Goal: Task Accomplishment & Management: Manage account settings

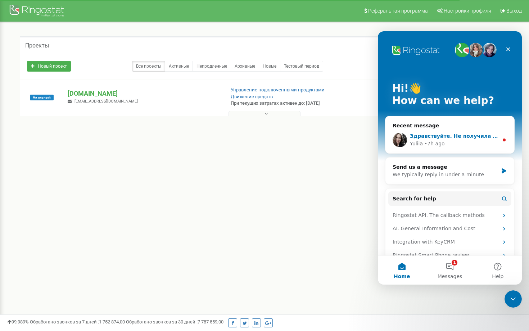
click at [451, 142] on div "Yuliia • 7h ago" at bounding box center [454, 144] width 89 height 8
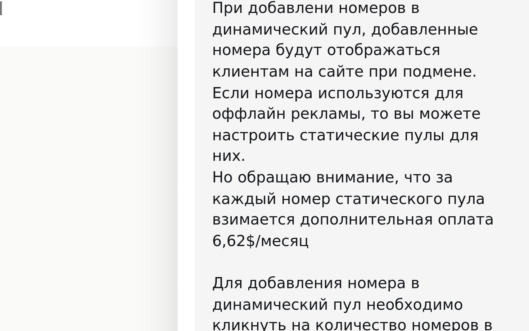
click at [226, 9] on img "Yuliia says…" at bounding box center [237, 24] width 96 height 31
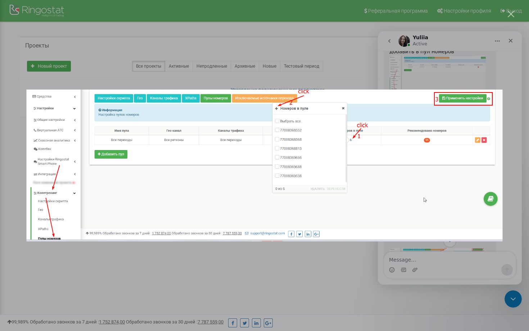
click at [169, 42] on div "Intercom messenger" at bounding box center [264, 165] width 529 height 331
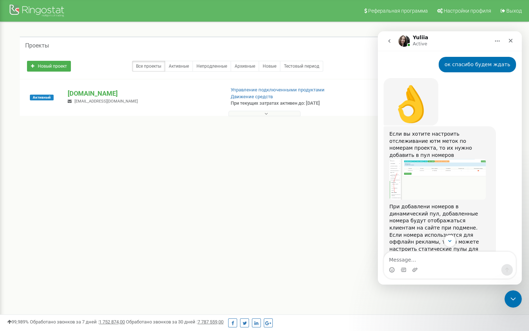
scroll to position [993, 0]
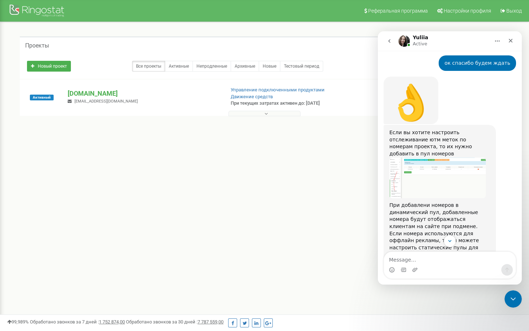
click at [435, 158] on img "Yuliia says…" at bounding box center [437, 178] width 96 height 41
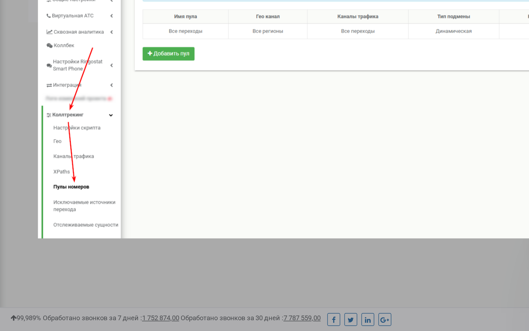
scroll to position [0, 0]
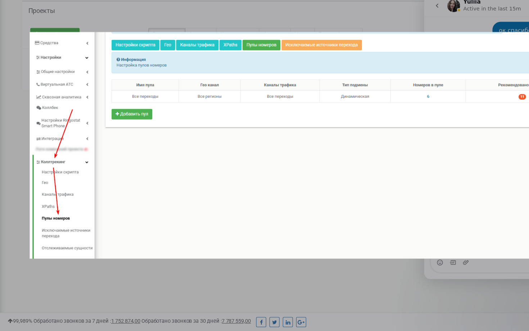
click at [333, 103] on img "Close" at bounding box center [265, 125] width 476 height 202
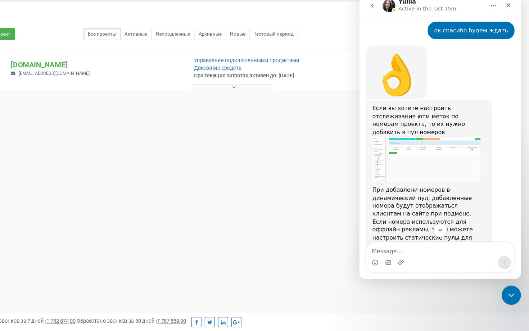
scroll to position [1005, 0]
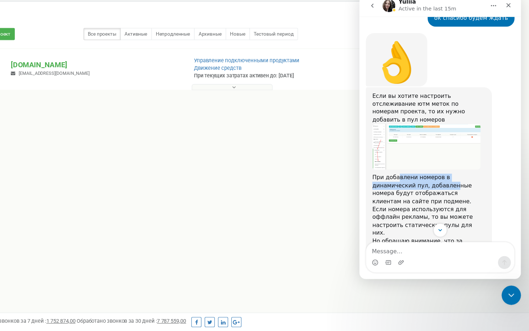
drag, startPoint x: 393, startPoint y: 106, endPoint x: 447, endPoint y: 114, distance: 54.0
click at [446, 154] on div "При добавлени номеров в динамический пул, добавленные номера будут отображаться…" at bounding box center [421, 228] width 101 height 148
click at [396, 154] on div "При добавлени номеров в динамический пул, добавленные номера будут отображаться…" at bounding box center [421, 228] width 101 height 148
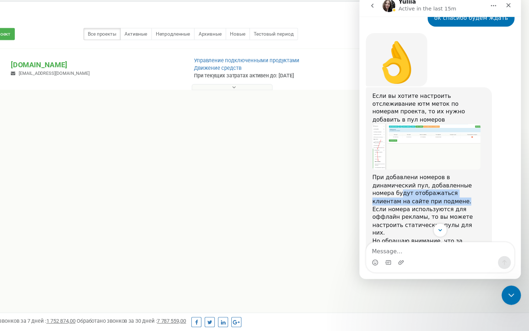
drag, startPoint x: 378, startPoint y: 123, endPoint x: 419, endPoint y: 127, distance: 41.3
click at [419, 154] on div "При добавлени номеров в динамический пул, добавленные номера будут отображаться…" at bounding box center [421, 228] width 101 height 148
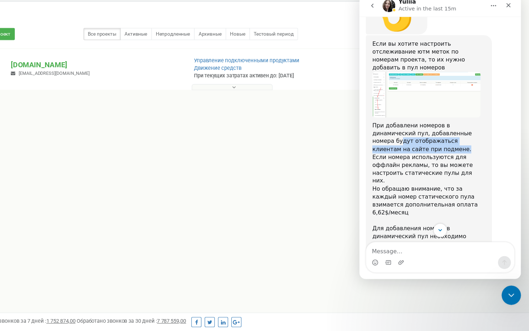
scroll to position [1055, 0]
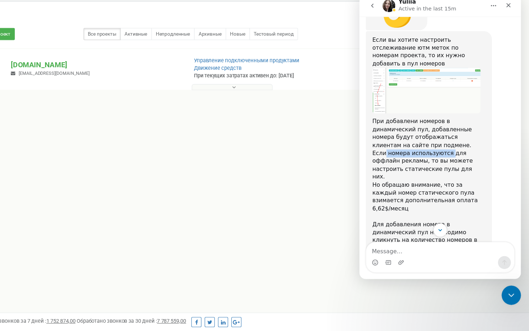
drag, startPoint x: 385, startPoint y: 89, endPoint x: 441, endPoint y: 89, distance: 55.8
click at [441, 104] on div "При добавлени номеров в динамический пул, добавленные номера будут отображаться…" at bounding box center [421, 178] width 101 height 148
click at [416, 104] on div "При добавлени номеров в динамический пул, добавленные номера будут отображаться…" at bounding box center [421, 178] width 101 height 148
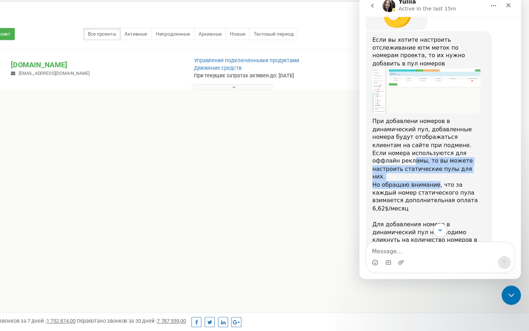
drag, startPoint x: 382, startPoint y: 96, endPoint x: 438, endPoint y: 110, distance: 58.0
click at [437, 110] on div "При добавлени номеров в динамический пул, добавленные номера будут отображаться…" at bounding box center [421, 178] width 101 height 148
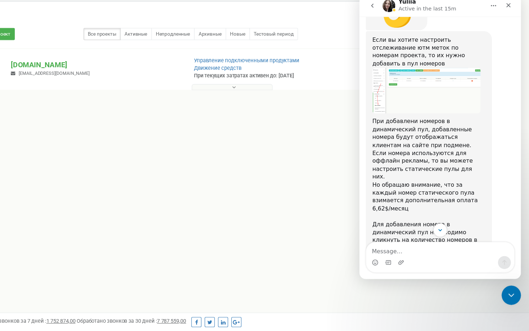
click at [418, 115] on div "При добавлени номеров в динамический пул, добавленные номера будут отображаться…" at bounding box center [421, 178] width 101 height 148
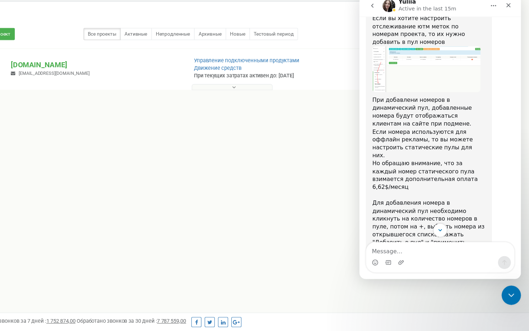
scroll to position [1090, 0]
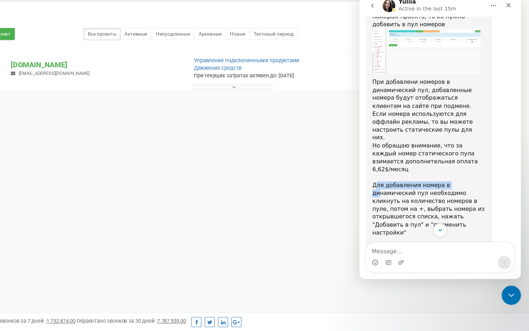
drag, startPoint x: 375, startPoint y: 98, endPoint x: 445, endPoint y: 102, distance: 69.9
click at [445, 102] on div "При добавлени номеров в динамический пул, добавленные номера будут отображаться…" at bounding box center [421, 143] width 101 height 148
click at [403, 108] on div "При добавлени номеров в динамический пул, добавленные номера будут отображаться…" at bounding box center [421, 143] width 101 height 148
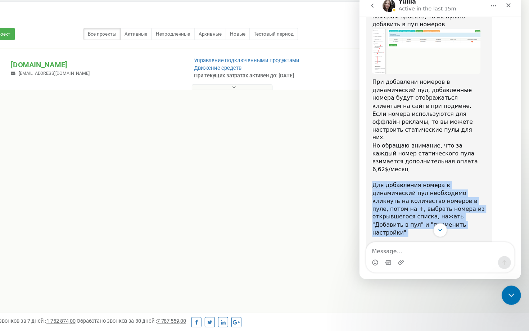
click at [403, 108] on div "При добавлени номеров в динамический пул, добавленные номера будут отображаться…" at bounding box center [421, 143] width 101 height 148
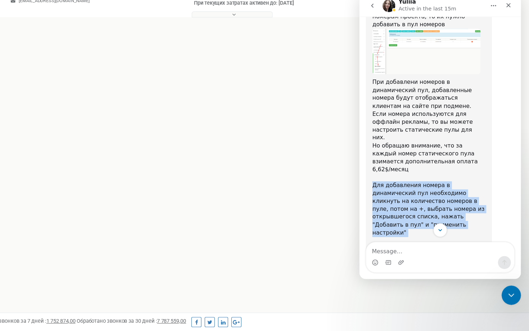
scroll to position [101, 0]
click at [429, 207] on icon "Scroll to bottom" at bounding box center [431, 205] width 6 height 6
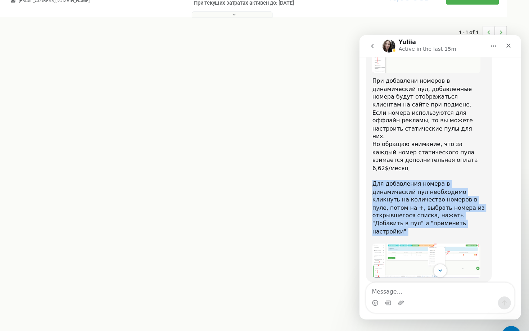
scroll to position [1125, 0]
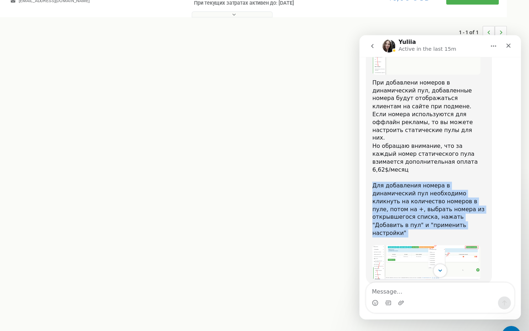
click at [436, 131] on div "При добавлени номеров в динамический пул, добавленные номера будут отображаться…" at bounding box center [421, 148] width 101 height 148
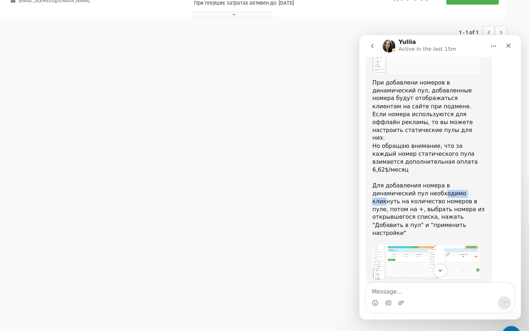
drag, startPoint x: 396, startPoint y: 111, endPoint x: 423, endPoint y: 110, distance: 27.0
click at [423, 111] on div "При добавлени номеров в динамический пул, добавленные номера будут отображаться…" at bounding box center [421, 148] width 101 height 148
click at [421, 108] on div "При добавлени номеров в динамический пул, добавленные номера будут отображаться…" at bounding box center [421, 148] width 101 height 148
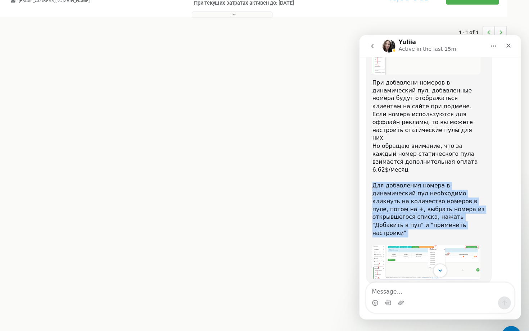
click at [421, 108] on div "При добавлени номеров в динамический пул, добавленные номера будут отображаться…" at bounding box center [421, 148] width 101 height 148
click at [415, 110] on div "При добавлени номеров в динамический пул, добавленные номера будут отображаться…" at bounding box center [421, 148] width 101 height 148
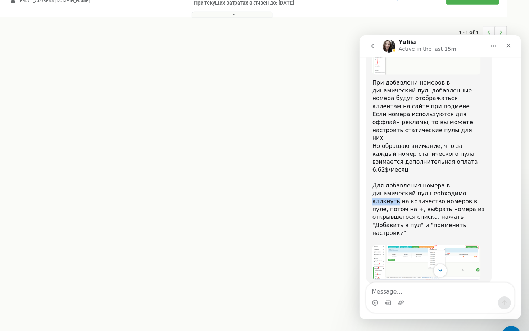
click at [415, 110] on div "При добавлени номеров в динамический пул, добавленные номера будут отображаться…" at bounding box center [421, 148] width 101 height 148
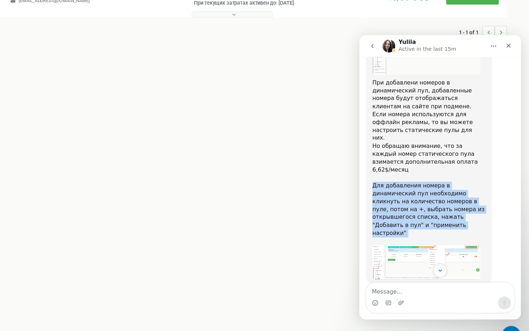
click at [415, 110] on div "При добавлени номеров в динамический пул, добавленные номера будут отображаться…" at bounding box center [421, 148] width 101 height 148
click at [413, 112] on div "При добавлени номеров в динамический пул, добавленные номера будут отображаться…" at bounding box center [421, 148] width 101 height 148
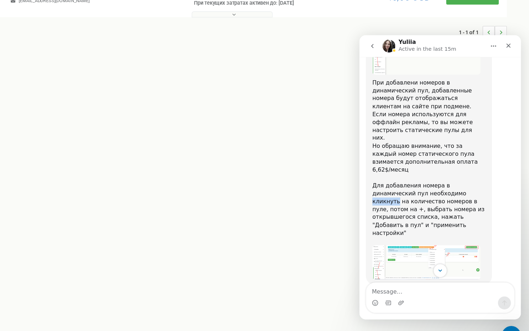
click at [413, 112] on div "При добавлени номеров в динамический пул, добавленные номера будут отображаться…" at bounding box center [421, 148] width 101 height 148
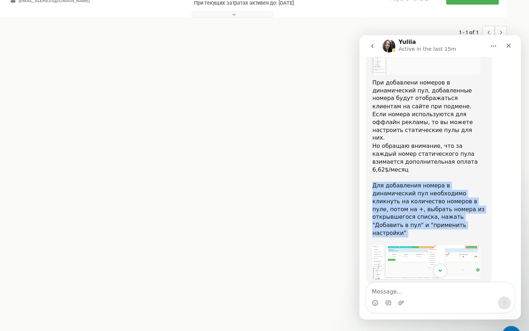
click at [413, 112] on div "При добавлени номеров в динамический пул, добавленные номера будут отображаться…" at bounding box center [421, 148] width 101 height 148
click at [400, 222] on img "Yuliia says…" at bounding box center [419, 237] width 96 height 31
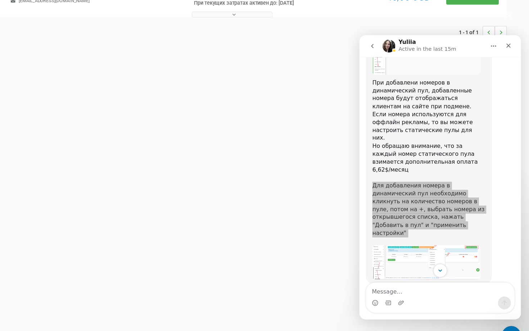
scroll to position [0, 0]
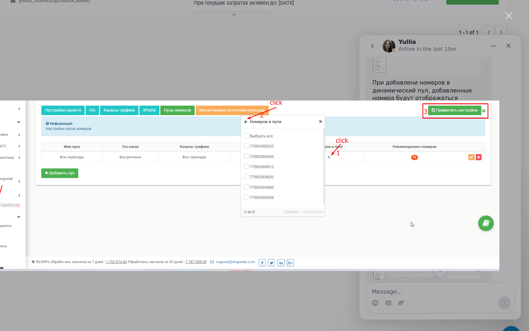
click at [393, 34] on div "Intercom messenger" at bounding box center [199, 165] width 529 height 331
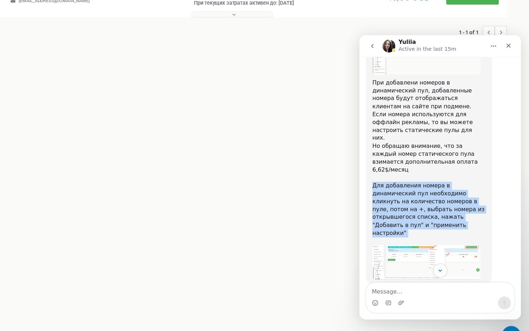
click at [451, 117] on div "При добавлени номеров в динамический пул, добавленные номера будут отображаться…" at bounding box center [421, 148] width 101 height 148
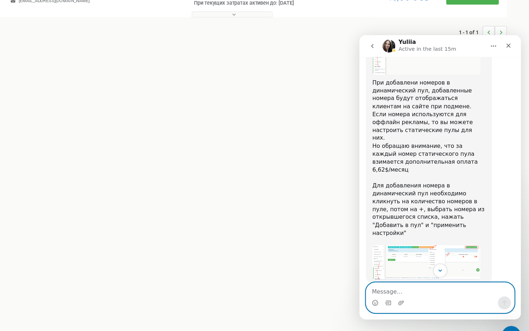
click at [400, 263] on textarea "Message…" at bounding box center [431, 262] width 132 height 12
paste textarea "к"
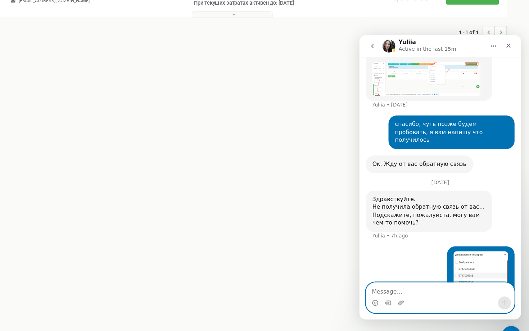
scroll to position [1293, 0]
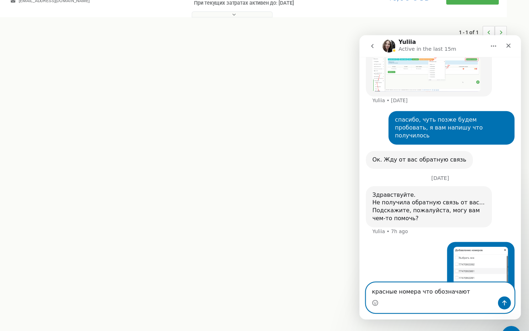
type textarea "красные номера что обозначают"
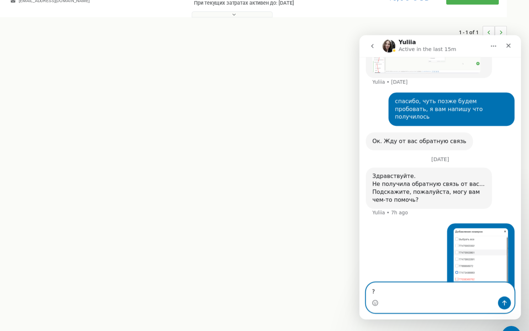
type textarea "?"
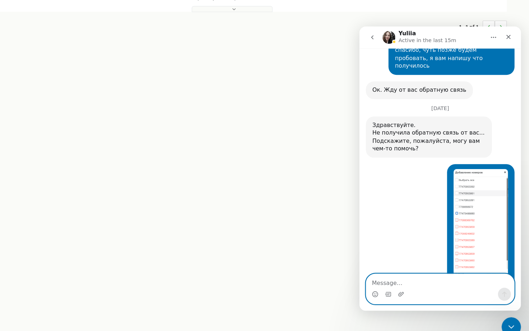
scroll to position [101, 0]
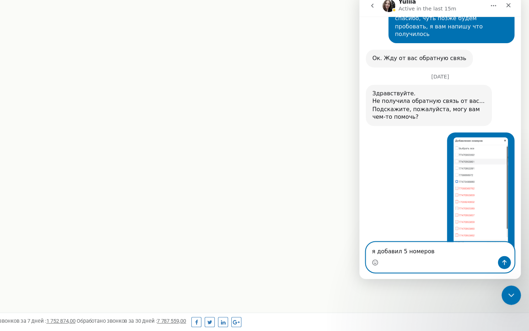
type textarea "я добавил 5 номеров"
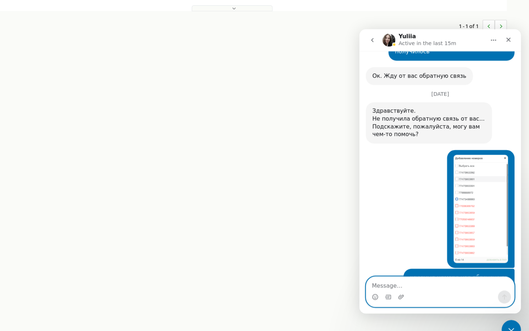
scroll to position [1369, 0]
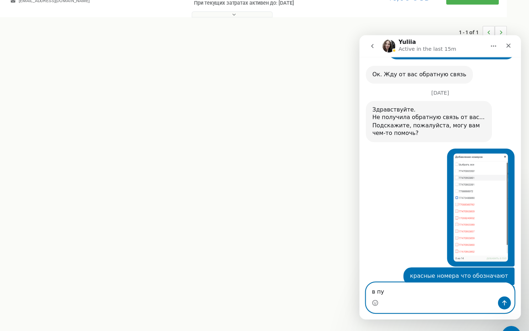
type textarea "в [GEOGRAPHIC_DATA]"
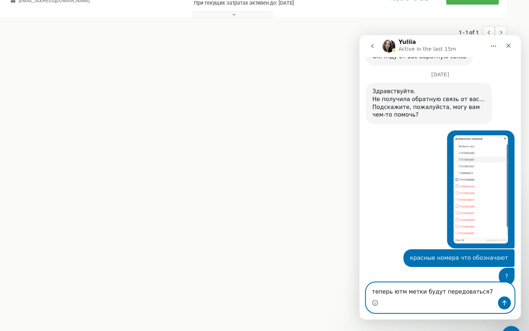
type textarea "теперь ютм метки будут передоваться7"
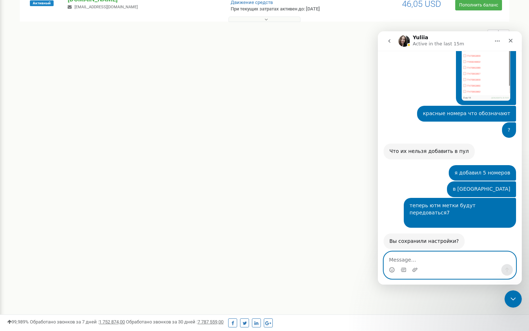
scroll to position [94, 0]
paste textarea "(none)"
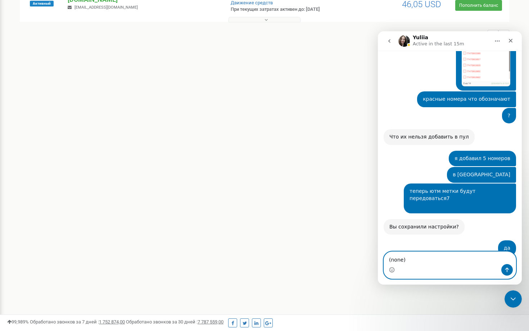
paste textarea "(not provided)"
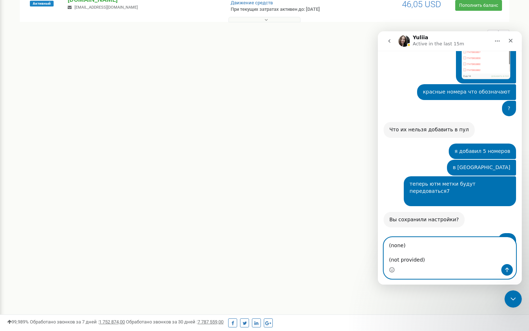
scroll to position [1530, 0]
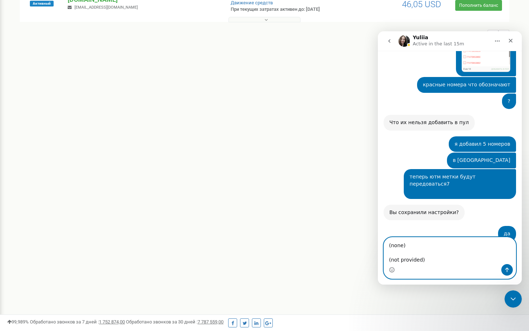
paste textarea "{assetid}"
type textarea "(none) (not provided) {assetid}"
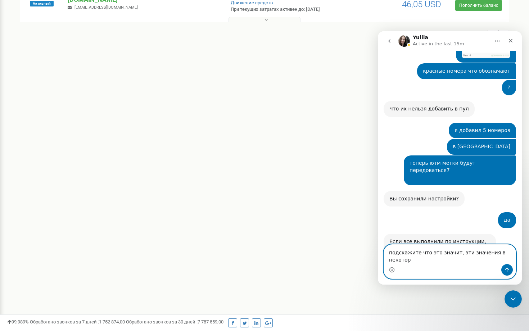
scroll to position [1551, 0]
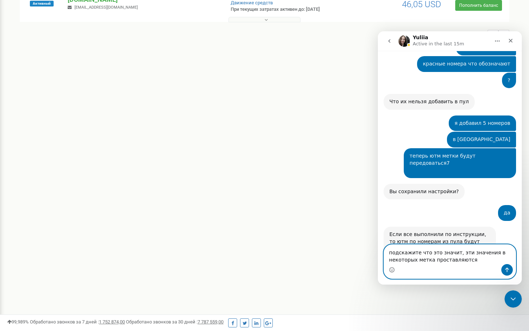
type textarea "подскажите что это значит, эти значения в некоторых метка проставляются"
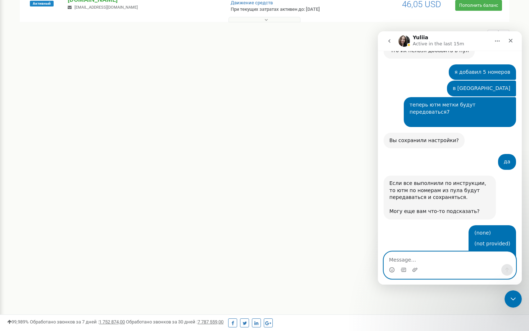
scroll to position [1602, 0]
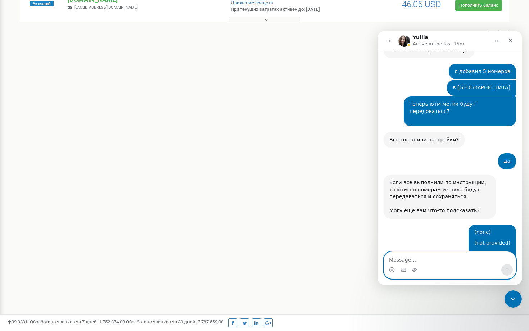
paste textarea "77006448752"
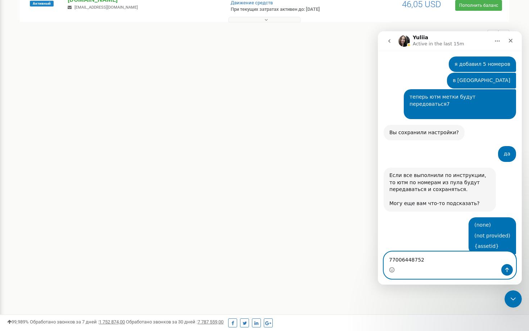
paste textarea "77711705601"
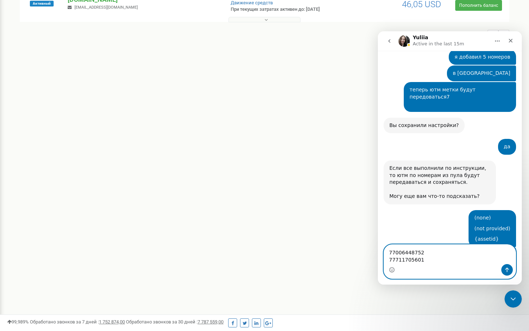
paste textarea "77056356981"
type textarea "77006448752 77711705601 77056356981"
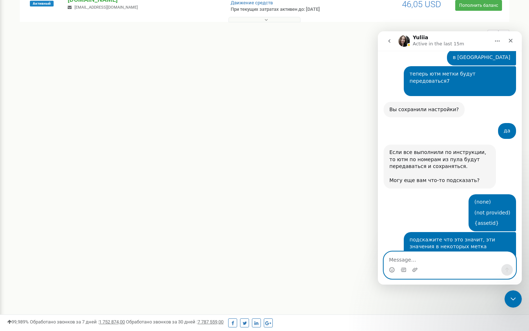
scroll to position [1638, 0]
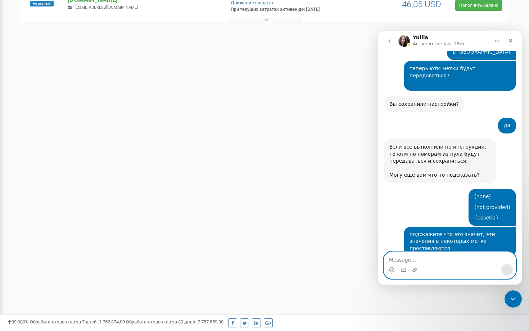
paste textarea "[DATE] 14:38:18"
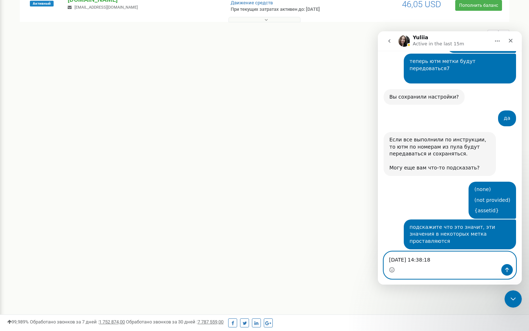
paste textarea "[DATE] 15:22:57"
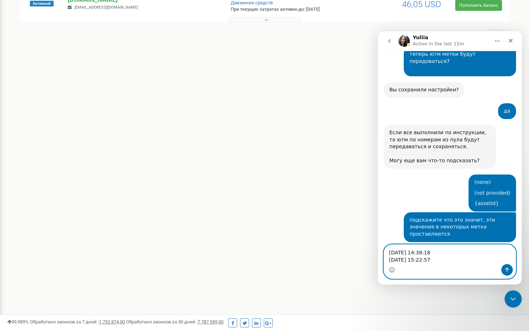
paste textarea "[DATE] 17:04:24"
type textarea "18.08.2025 14:38:18 18.08.2025 15:22:57 18.08.2025 17:04:24"
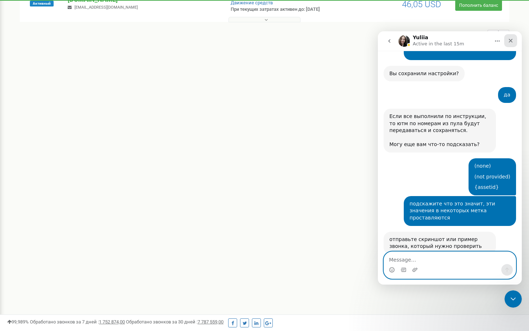
scroll to position [1690, 0]
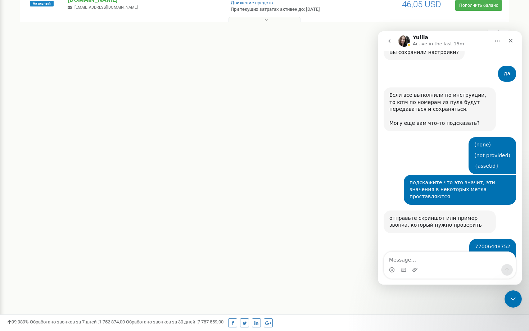
click at [466, 309] on div "Проверю, напишу вам по результату" at bounding box center [438, 312] width 99 height 7
click at [390, 272] on icon "Emoji picker" at bounding box center [392, 270] width 6 height 6
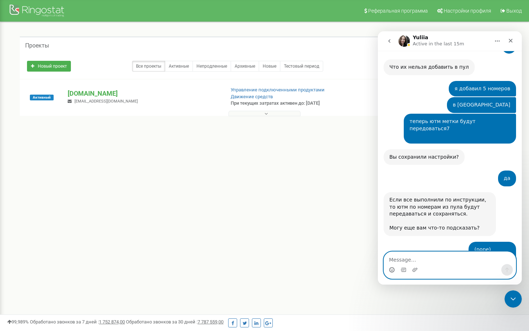
scroll to position [1797, 0]
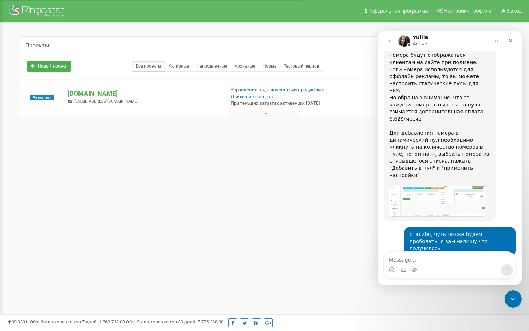
scroll to position [1175, 0]
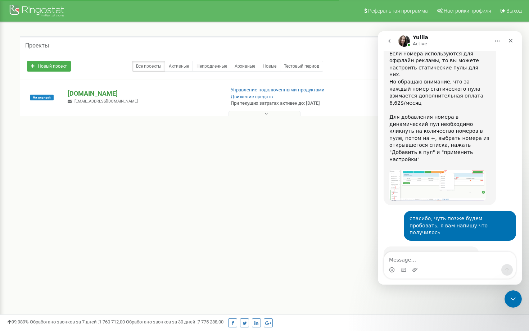
click at [82, 91] on p "[DOMAIN_NAME]" at bounding box center [143, 93] width 151 height 9
click at [510, 45] on div "Close" at bounding box center [510, 40] width 13 height 13
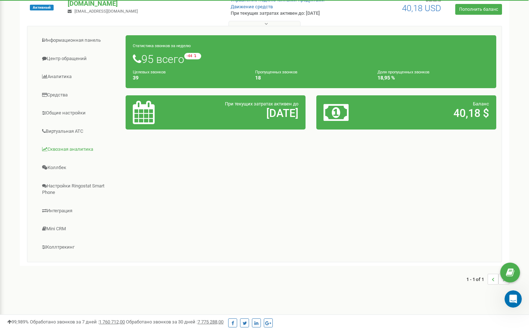
scroll to position [89, 0]
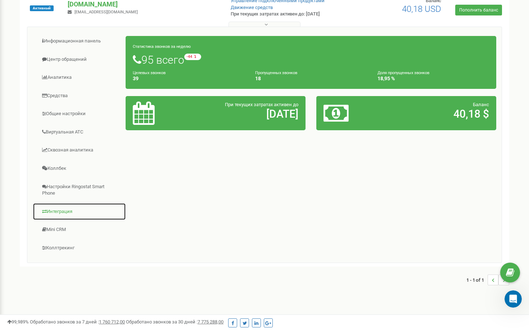
click at [75, 213] on link "Интеграция" at bounding box center [79, 212] width 93 height 18
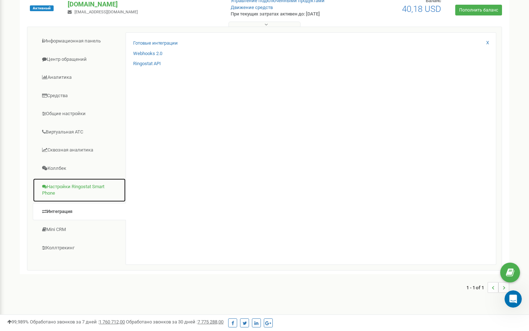
click at [89, 186] on link "Настройки Ringostat Smart Phone" at bounding box center [79, 190] width 93 height 24
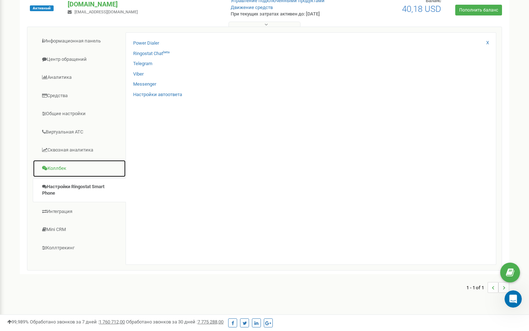
click at [81, 167] on link "Коллбек" at bounding box center [79, 169] width 93 height 18
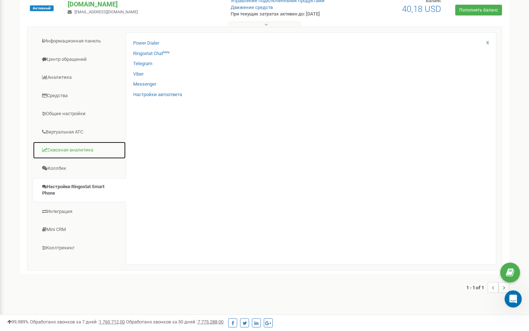
click at [91, 145] on link "Сквозная аналитика" at bounding box center [79, 150] width 93 height 18
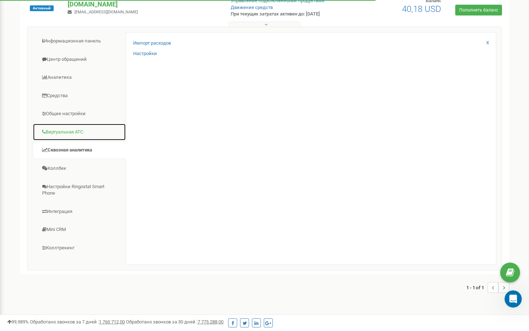
click at [94, 129] on link "Виртуальная АТС" at bounding box center [79, 132] width 93 height 18
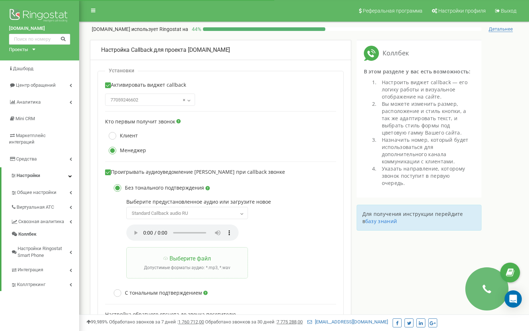
scroll to position [0, 0]
click at [54, 189] on span "Общие настройки" at bounding box center [36, 192] width 39 height 7
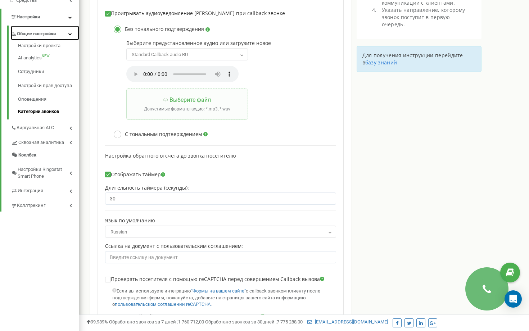
scroll to position [165, 0]
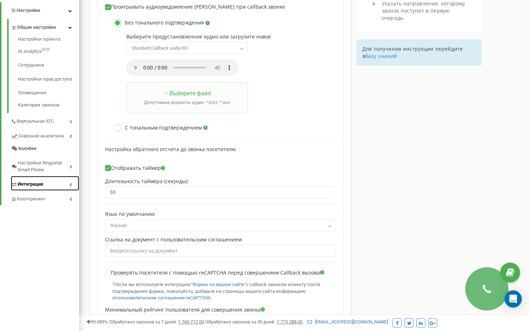
click at [58, 176] on link "Интеграция" at bounding box center [45, 183] width 68 height 15
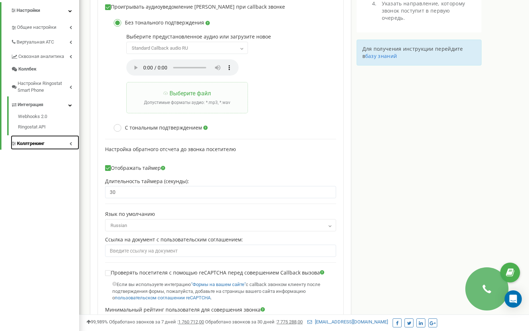
click at [63, 135] on link "Коллтрекинг" at bounding box center [45, 142] width 68 height 15
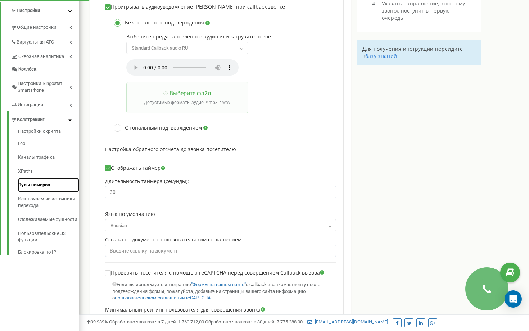
click at [30, 179] on link "Пулы номеров" at bounding box center [48, 185] width 61 height 14
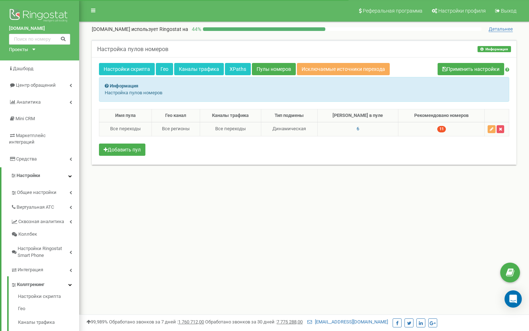
click at [359, 130] on span "6" at bounding box center [358, 128] width 3 height 5
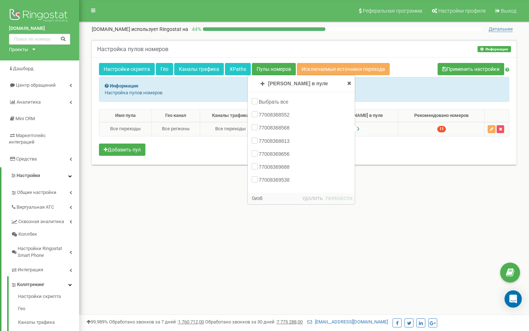
click at [268, 83] on span "Номеров в пуле" at bounding box center [298, 84] width 60 height 6
click at [261, 85] on icon at bounding box center [263, 83] width 4 height 5
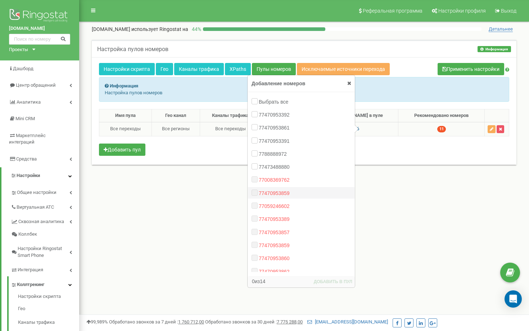
scroll to position [22, 0]
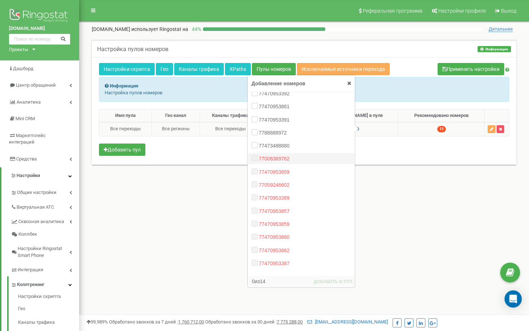
click at [259, 157] on label "77008369762" at bounding box center [275, 158] width 33 height 7
click at [259, 148] on label "77473488880" at bounding box center [275, 145] width 33 height 7
click at [255, 148] on input "77473488880" at bounding box center [254, 145] width 5 height 5
click at [259, 147] on label "77473488880" at bounding box center [275, 145] width 33 height 7
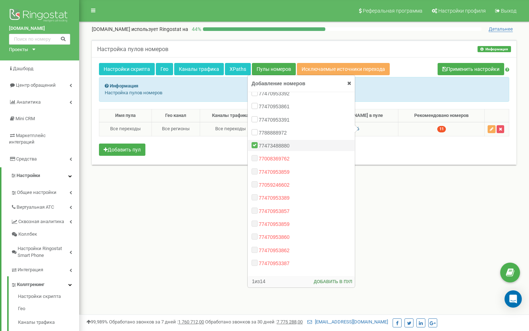
click at [255, 147] on input "77473488880" at bounding box center [254, 145] width 5 height 5
checkbox input "false"
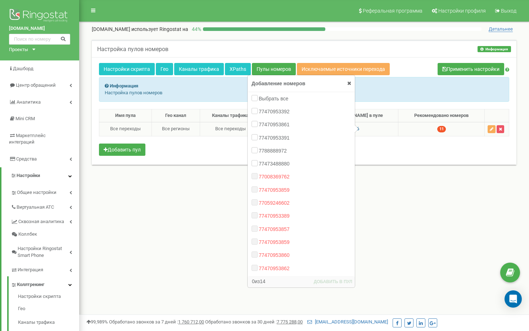
click at [349, 82] on icon at bounding box center [349, 83] width 4 height 5
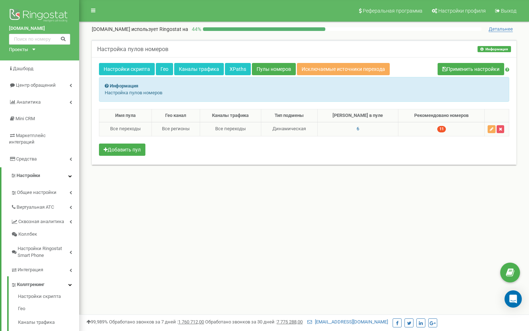
click at [359, 130] on span "6" at bounding box center [358, 128] width 3 height 5
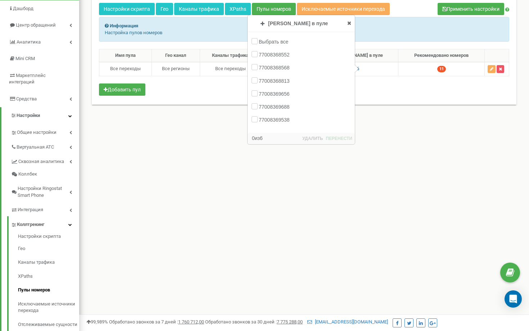
scroll to position [35, 0]
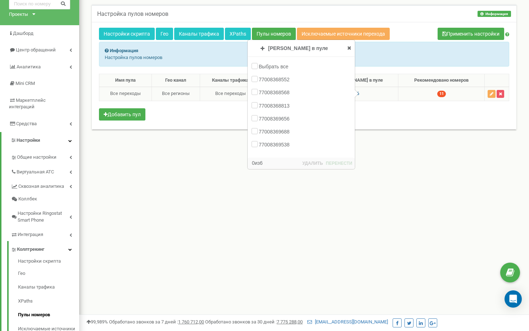
click at [272, 48] on span "[PERSON_NAME] в пуле" at bounding box center [298, 48] width 60 height 6
click at [261, 47] on icon at bounding box center [263, 48] width 4 height 5
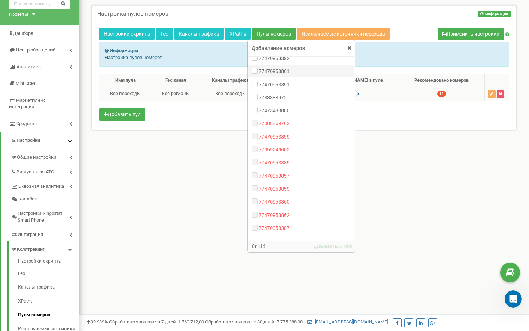
scroll to position [0, 0]
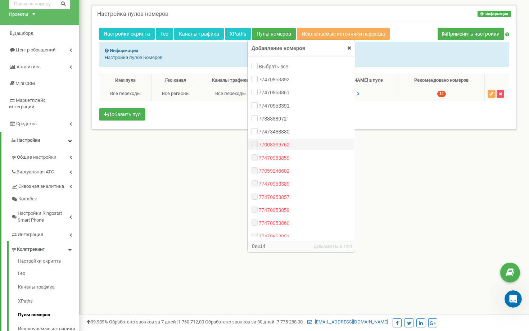
click at [259, 144] on label "77008369762" at bounding box center [275, 144] width 33 height 7
click at [256, 131] on input "77473488880" at bounding box center [254, 131] width 5 height 5
checkbox input "true"
click at [256, 122] on div "7788888972" at bounding box center [301, 118] width 107 height 11
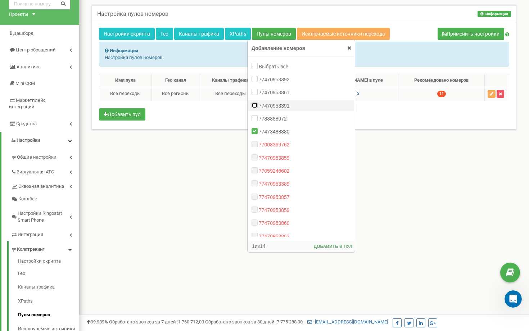
click at [256, 103] on input "77470953391" at bounding box center [254, 105] width 5 height 5
checkbox input "true"
click at [253, 120] on input "7788888972" at bounding box center [254, 118] width 5 height 5
checkbox input "true"
click at [255, 90] on input "77470953861" at bounding box center [254, 92] width 5 height 5
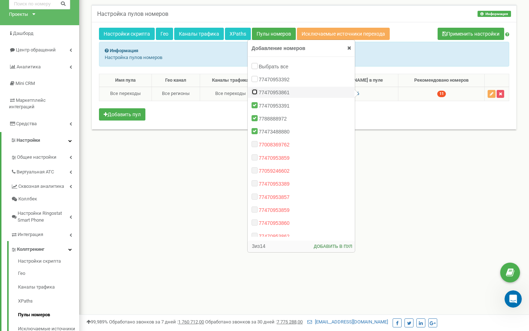
checkbox input "true"
click at [255, 77] on input "77470953392" at bounding box center [254, 79] width 5 height 5
checkbox input "true"
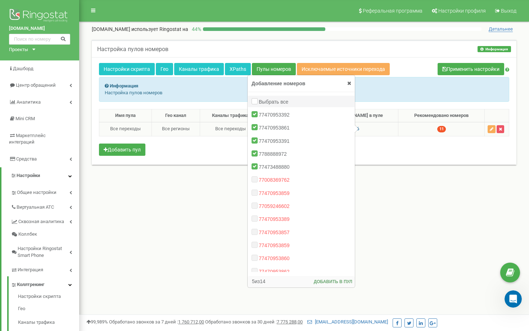
click at [257, 97] on div "Выбрать все" at bounding box center [301, 101] width 107 height 11
click at [256, 99] on input "Выбрать все" at bounding box center [254, 101] width 5 height 5
checkbox input "true"
click at [328, 281] on button "ДОБАВИТЬ В ПУЛ" at bounding box center [333, 282] width 40 height 8
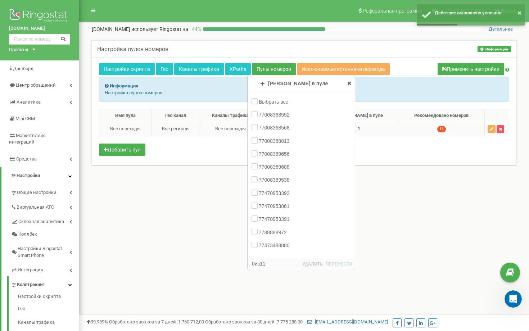
click at [350, 82] on icon at bounding box center [349, 83] width 4 height 5
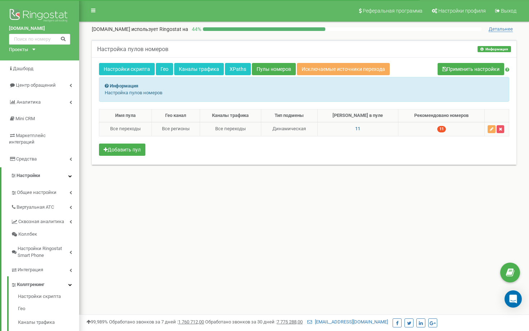
click at [360, 127] on span "11" at bounding box center [357, 128] width 5 height 5
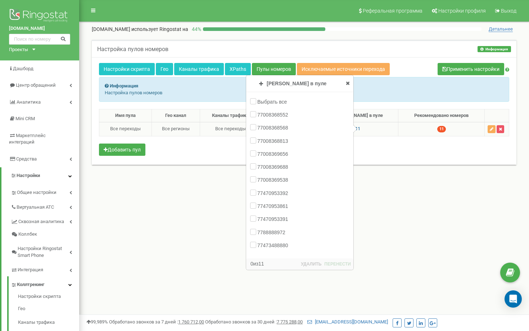
click at [267, 84] on span "[PERSON_NAME] в пуле" at bounding box center [297, 84] width 60 height 6
click at [263, 83] on h4 "Номеров в пуле Добавление номеров Пулы номеров" at bounding box center [296, 83] width 67 height 13
click at [259, 82] on icon at bounding box center [261, 83] width 4 height 5
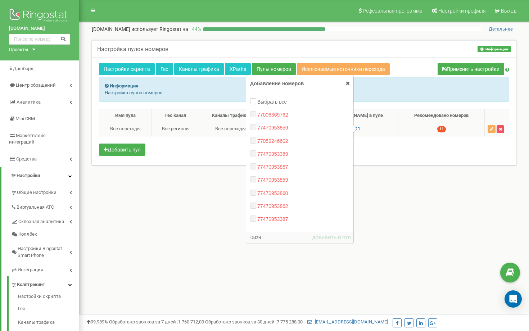
click at [347, 77] on div "Номеров в пуле Добавление номеров Пулы номеров Выбрать все 77008369762 77470953…" at bounding box center [300, 152] width 107 height 153
click at [347, 84] on icon at bounding box center [348, 83] width 4 height 5
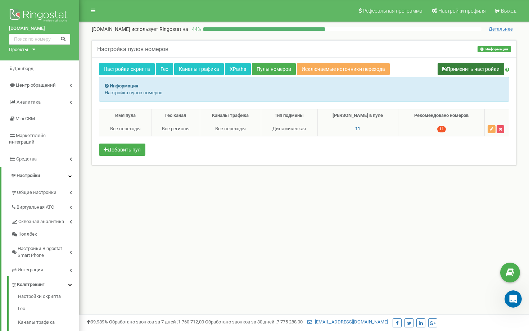
click at [481, 67] on button "Применить настройки" at bounding box center [471, 69] width 67 height 12
click at [456, 69] on button "Применить настройки" at bounding box center [471, 69] width 67 height 12
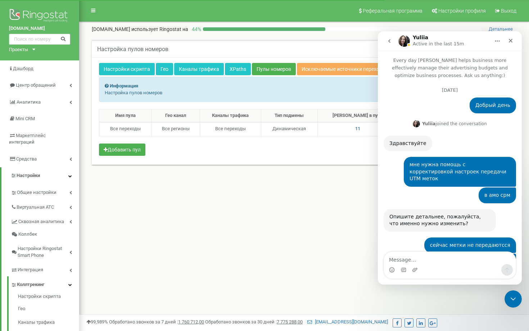
scroll to position [874, 0]
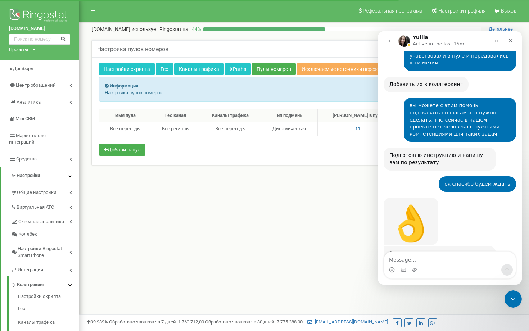
click at [323, 173] on div "Настройка пулов номеров Информация Информация Настройка пулов номеров Настройки…" at bounding box center [304, 107] width 436 height 134
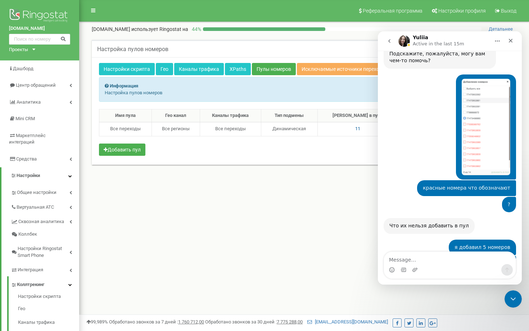
scroll to position [1423, 0]
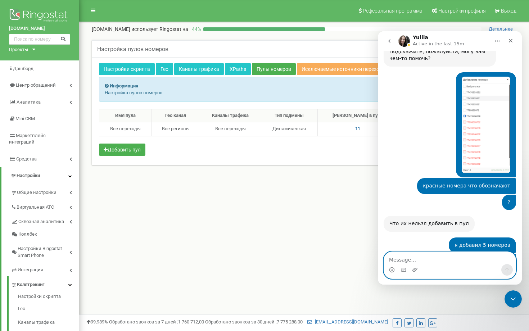
click at [458, 261] on textarea "Message…" at bounding box center [450, 258] width 132 height 12
type textarea "да"
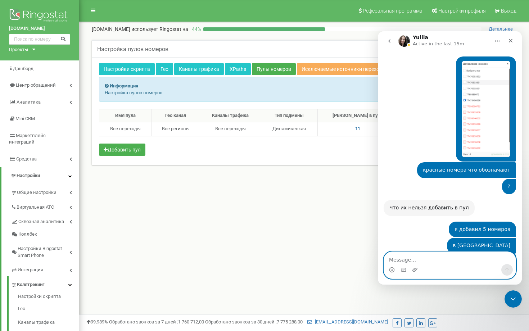
scroll to position [1444, 0]
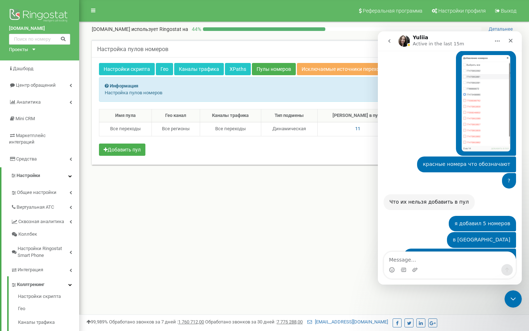
click at [387, 41] on icon "go back" at bounding box center [390, 41] width 6 height 6
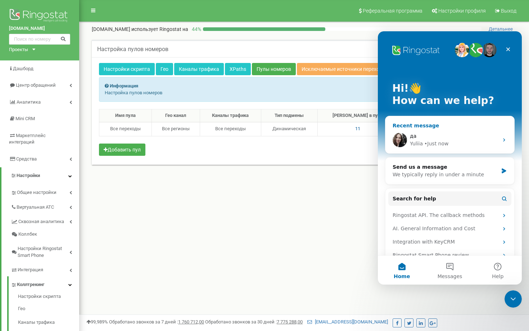
click at [428, 143] on div "• Just now" at bounding box center [436, 144] width 24 height 8
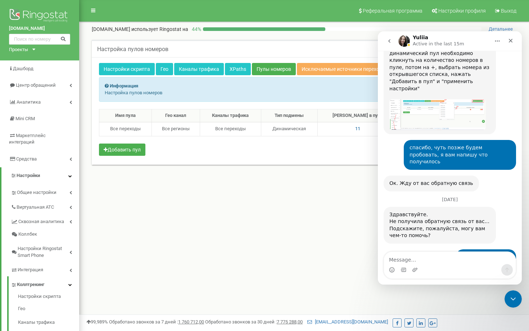
scroll to position [1444, 0]
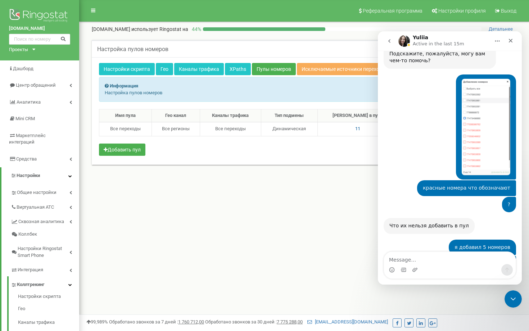
click at [497, 37] on button "Home" at bounding box center [498, 41] width 14 height 14
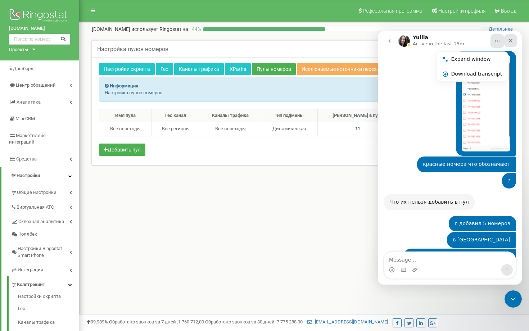
click at [511, 42] on icon "Close" at bounding box center [511, 41] width 6 height 6
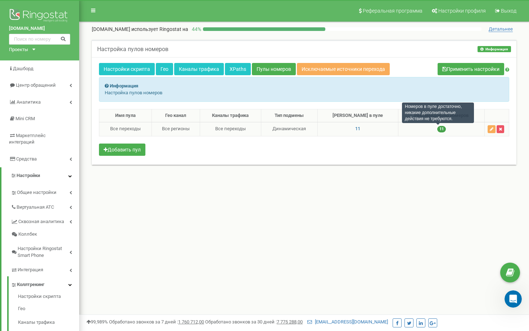
click at [438, 130] on span "11" at bounding box center [441, 129] width 9 height 6
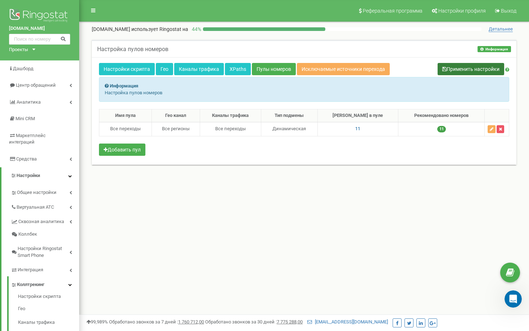
click at [480, 69] on button "Применить настройки" at bounding box center [471, 69] width 67 height 12
click at [464, 68] on button "Применить настройки" at bounding box center [471, 69] width 67 height 12
